Goal: Check status: Check status

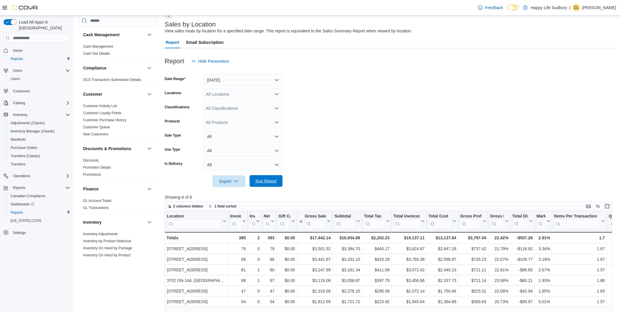
scroll to position [33, 0]
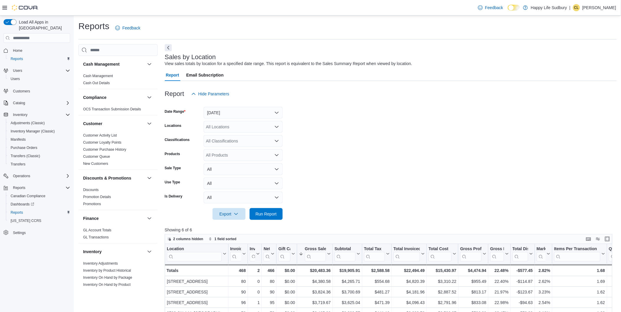
scroll to position [33, 0]
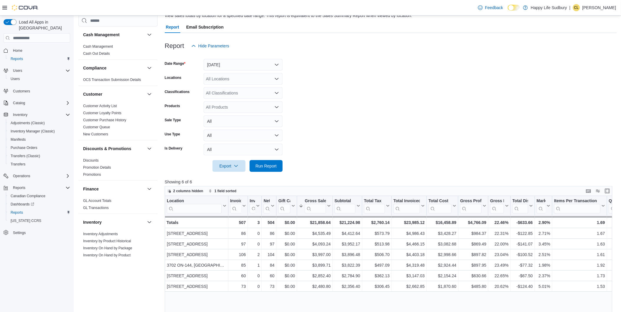
scroll to position [33, 0]
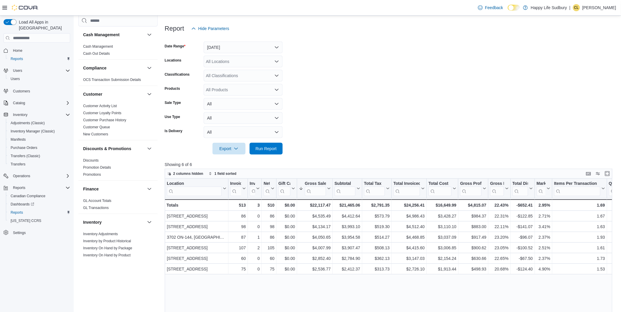
scroll to position [33, 0]
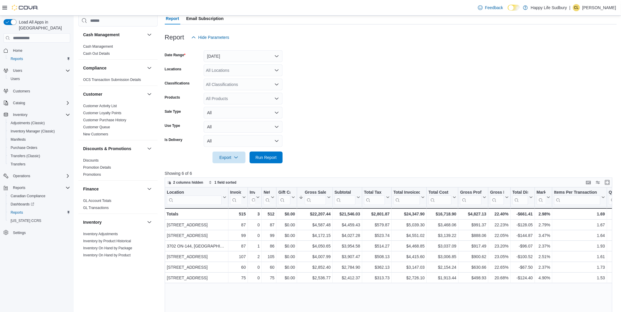
scroll to position [65, 0]
